Goal: Information Seeking & Learning: Learn about a topic

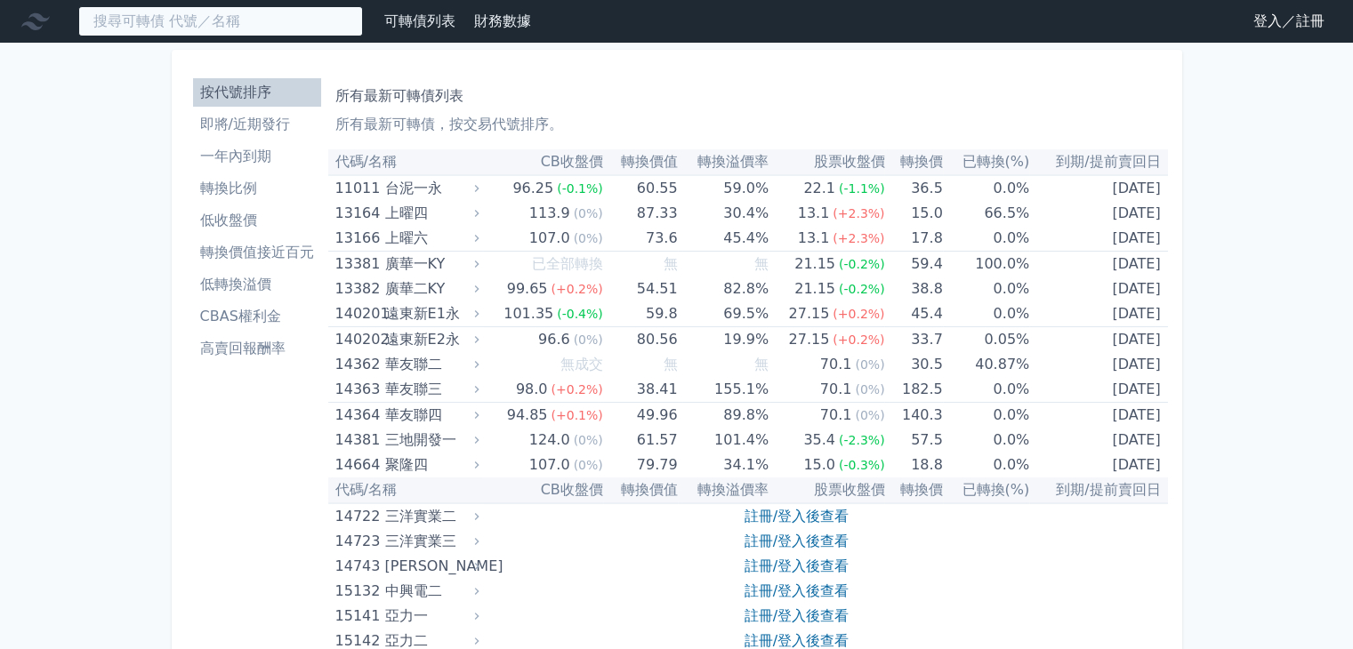
click at [319, 12] on input at bounding box center [220, 21] width 285 height 30
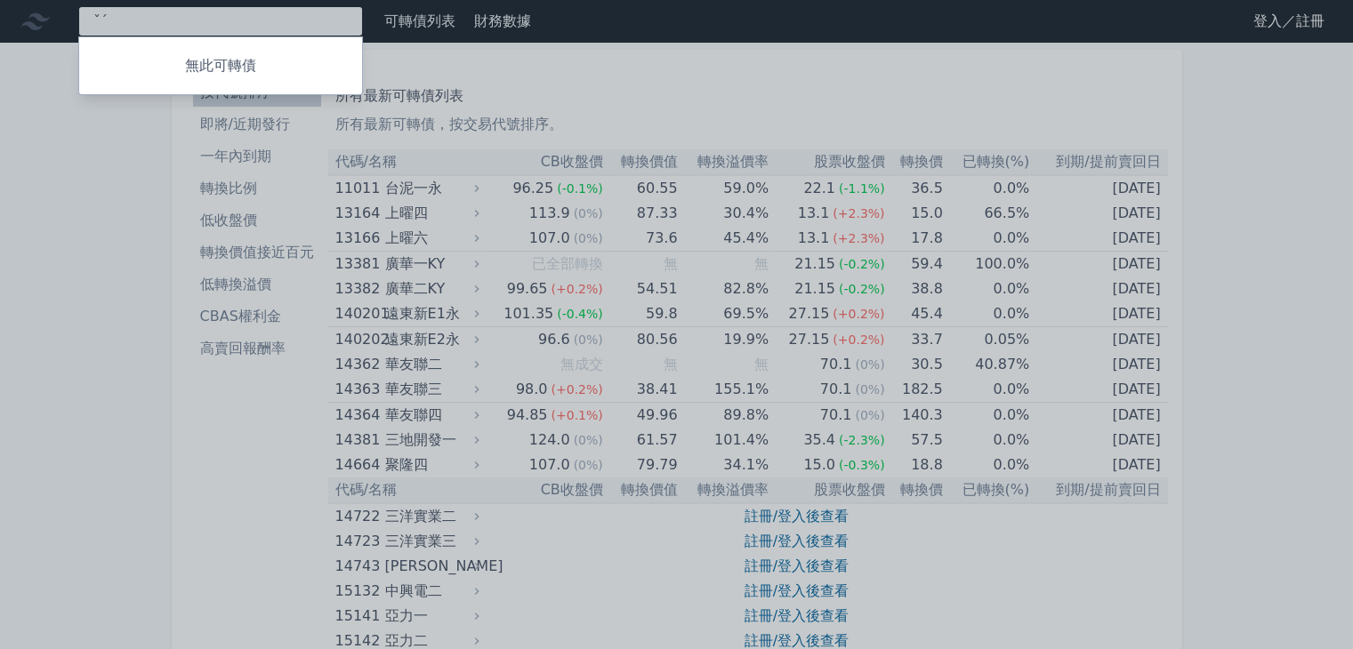
type input "ˇ"
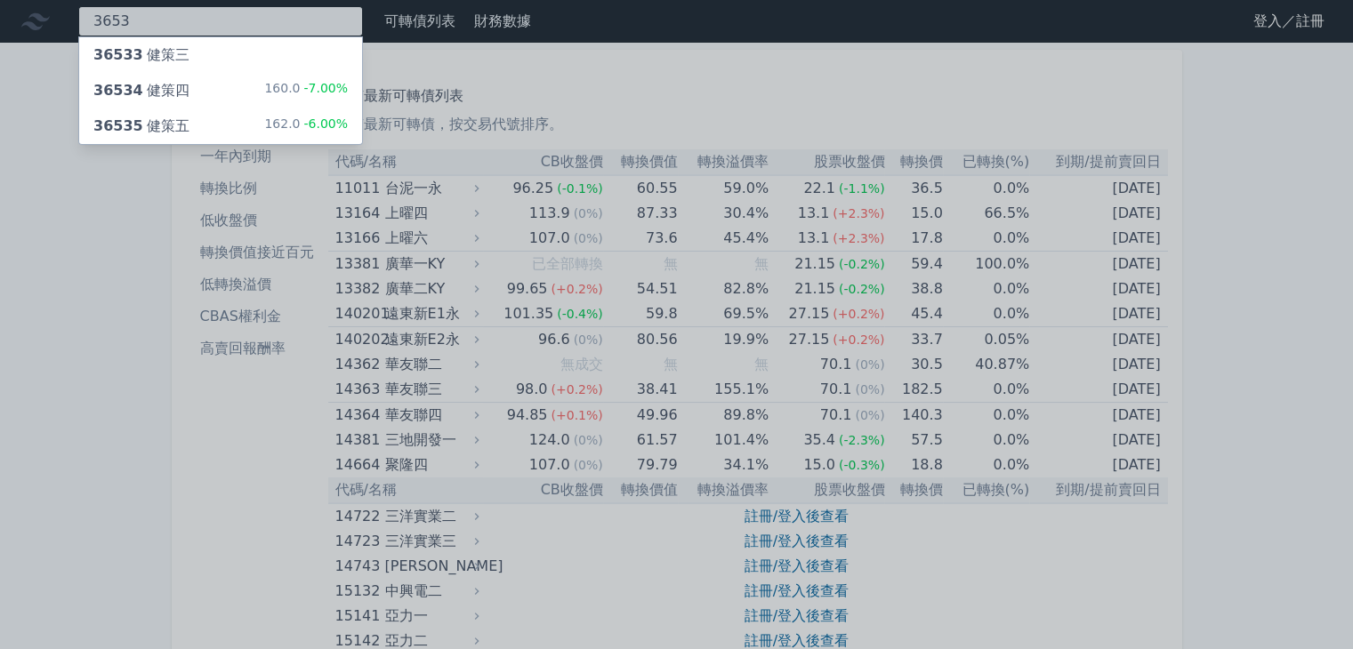
type input "3653"
click at [169, 117] on div "36535 健策五" at bounding box center [141, 126] width 96 height 21
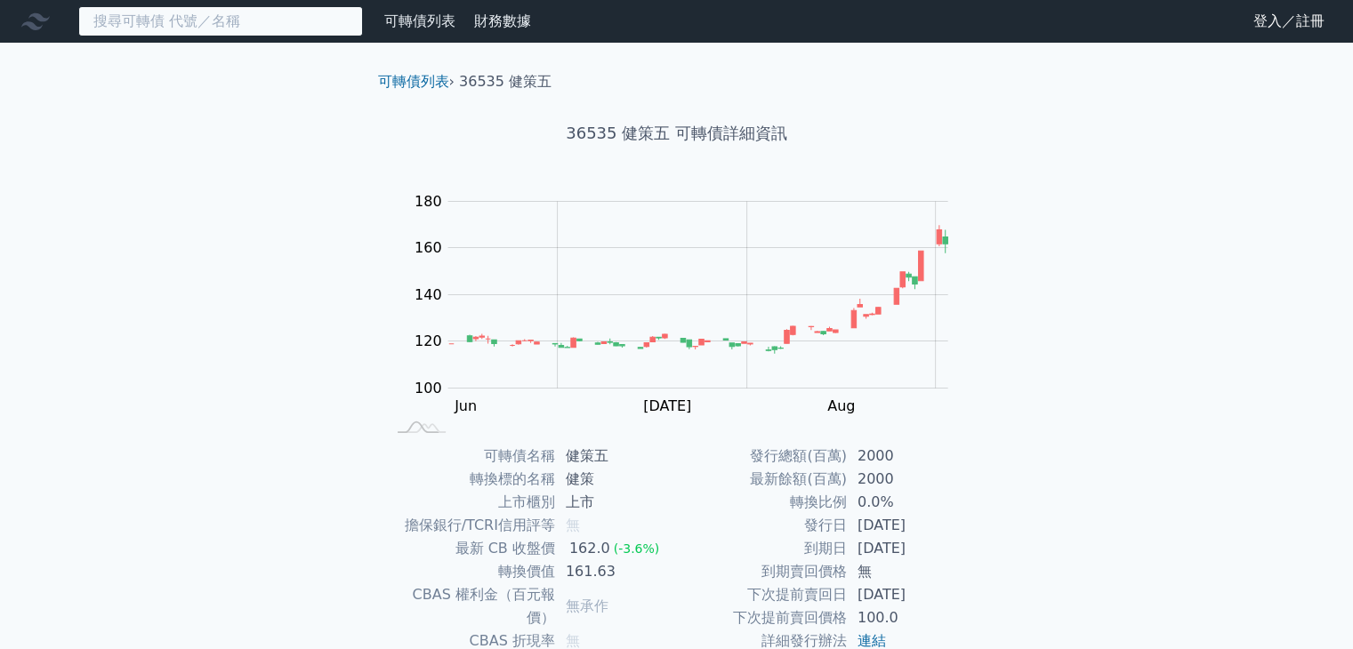
click at [254, 15] on input at bounding box center [220, 21] width 285 height 30
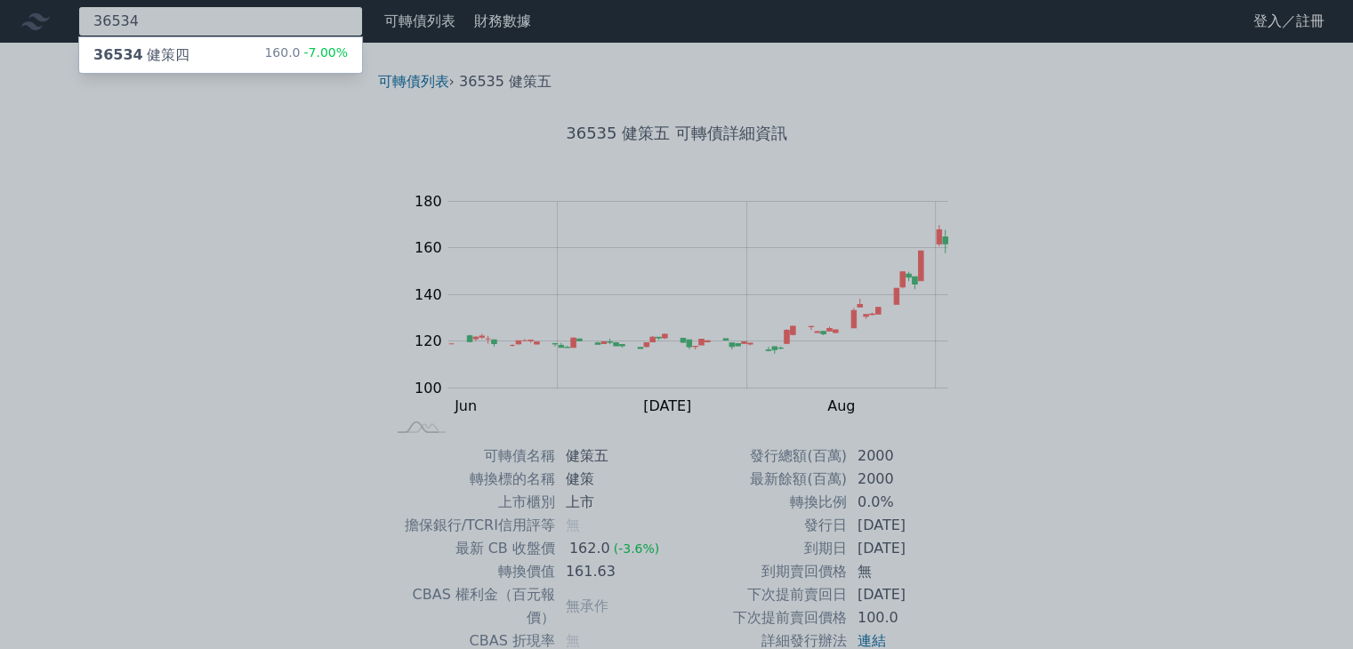
type input "36534"
click at [267, 45] on div "36534 健策四 160.0 -7.00%" at bounding box center [220, 55] width 283 height 36
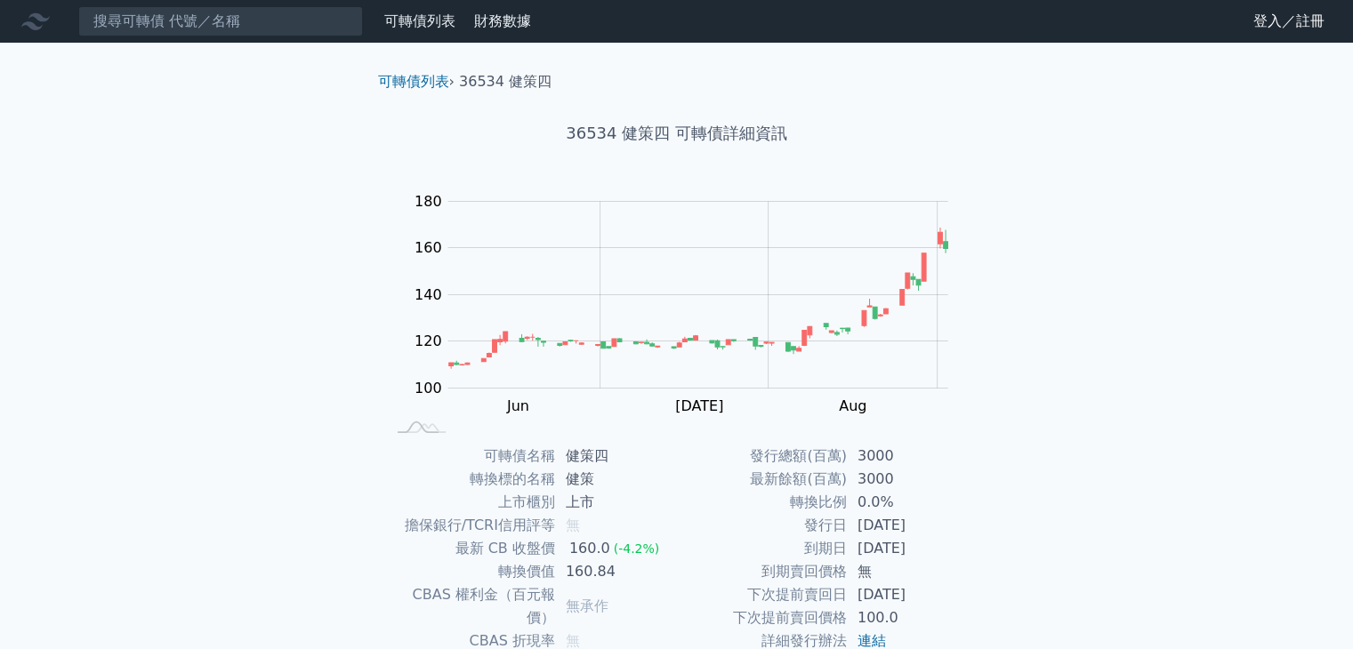
click at [1023, 336] on div "可轉債列表 財務數據 可轉債列表 財務數據 登入／註冊 登入／註冊 可轉債列表 › 36534 健策四 36534 健策四 可轉債詳細資訊 Zoom Out …" at bounding box center [676, 423] width 1353 height 847
click at [265, 19] on input at bounding box center [220, 21] width 285 height 30
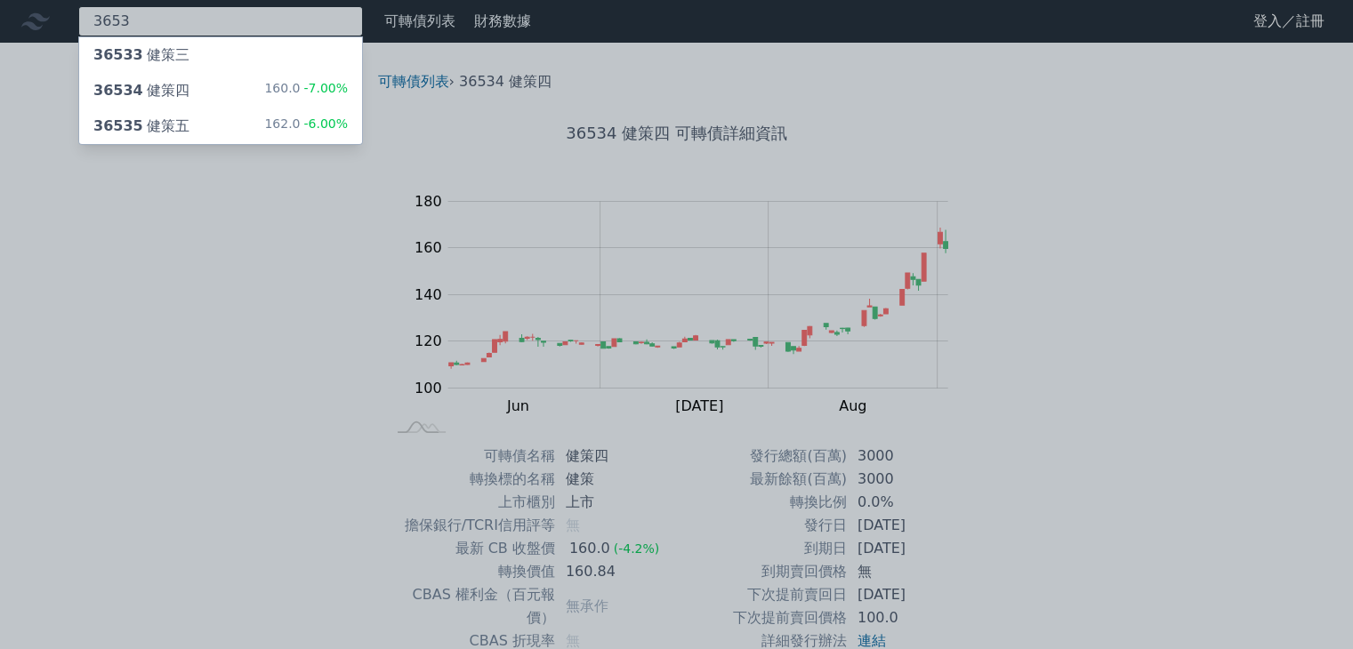
type input "3653"
click at [286, 77] on div "36534 健策四 160.0 -7.00%" at bounding box center [220, 91] width 283 height 36
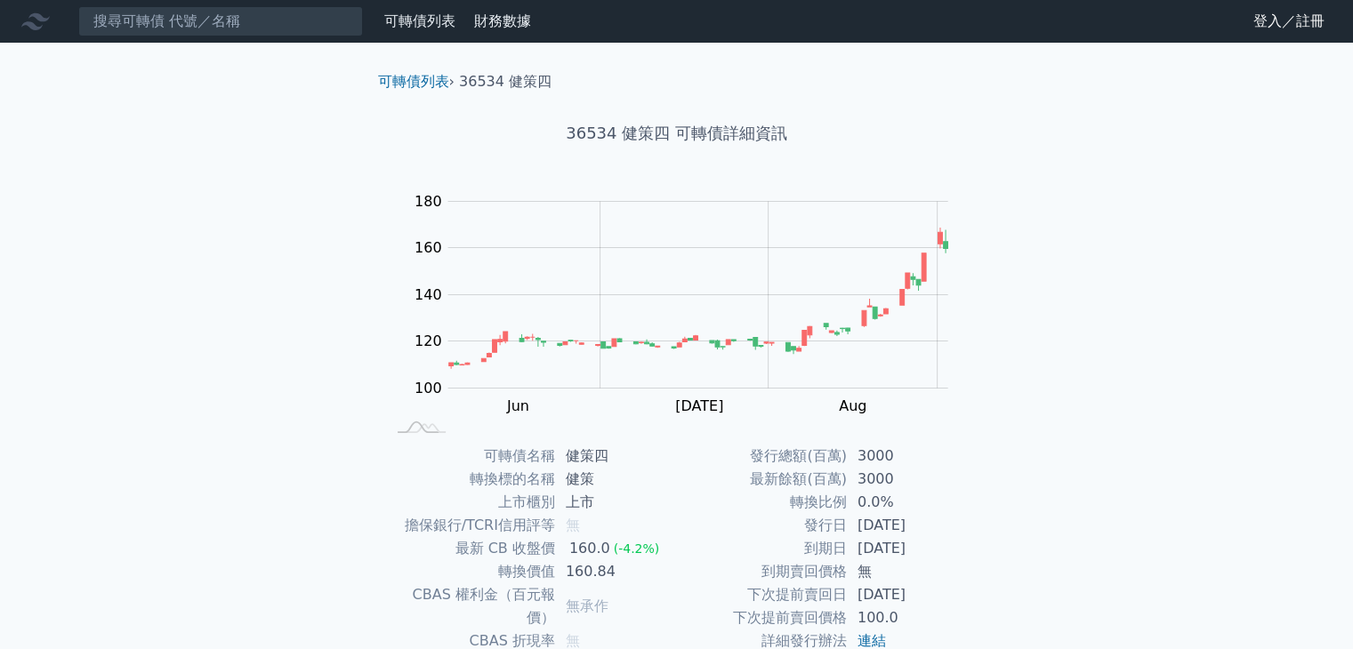
click at [1093, 243] on div "可轉債列表 財務數據 可轉債列表 財務數據 登入／註冊 登入／註冊 可轉債列表 › 36534 健策四 36534 健策四 可轉債詳細資訊 Zoom Out …" at bounding box center [676, 423] width 1353 height 847
click at [1037, 95] on div "可轉債列表 財務數據 可轉債列表 財務數據 登入／註冊 登入／註冊 可轉債列表 › 36534 健策四 36534 健策四 可轉債詳細資訊 Zoom Out …" at bounding box center [676, 423] width 1353 height 847
click at [1048, 179] on div "可轉債列表 財務數據 可轉債列表 財務數據 登入／註冊 登入／註冊 可轉債列表 › 36534 健策四 36534 健策四 可轉債詳細資訊 Zoom Out …" at bounding box center [676, 423] width 1353 height 847
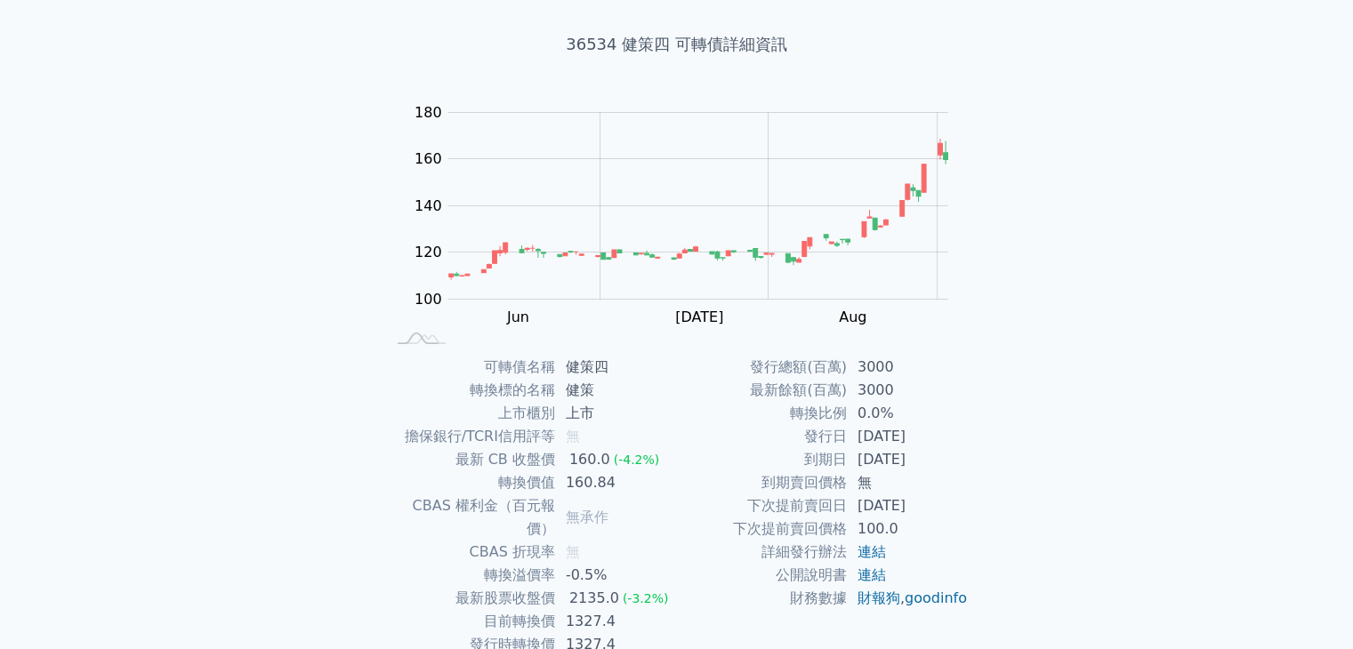
scroll to position [88, 0]
